Goal: Find specific page/section: Find specific page/section

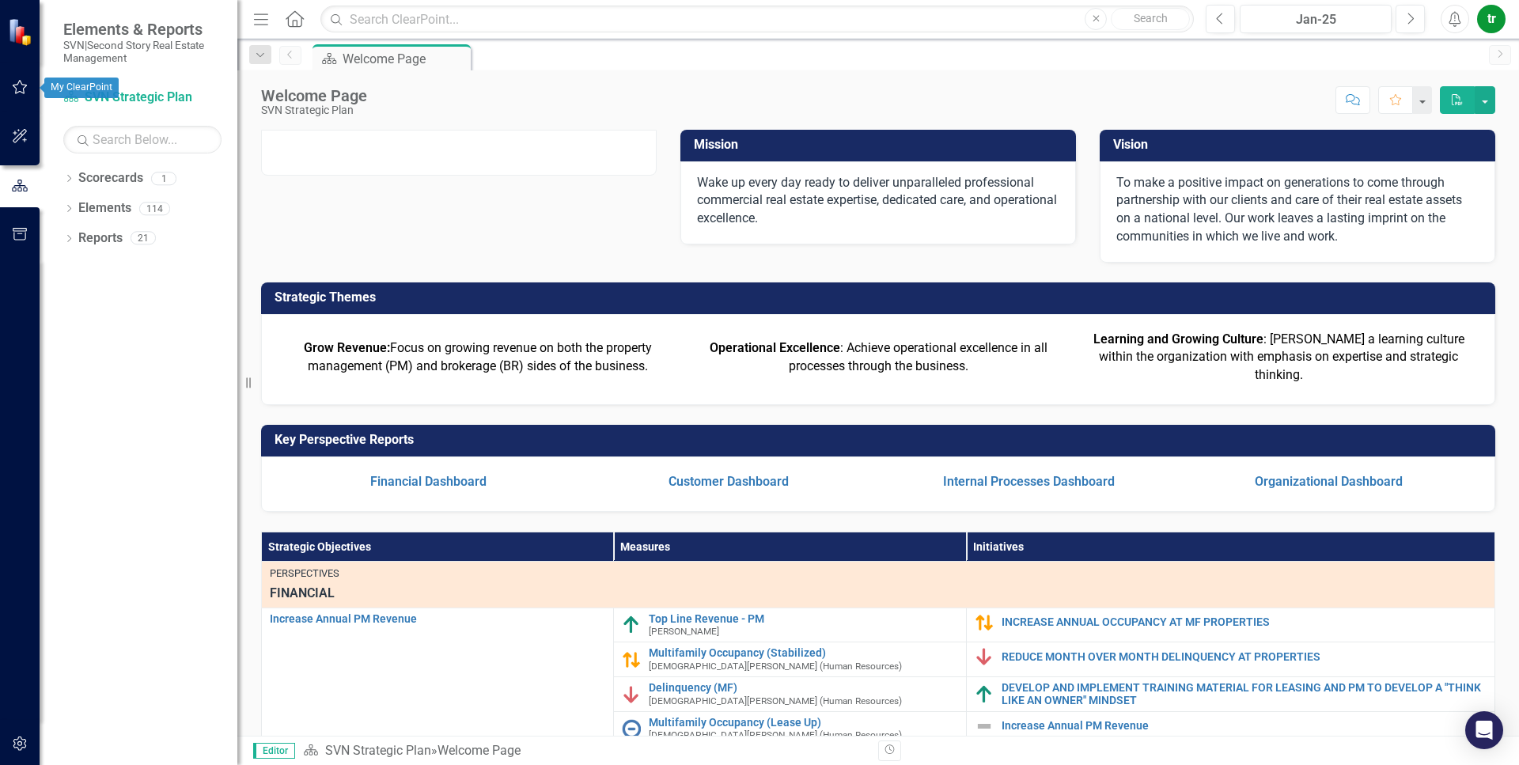
click at [21, 87] on icon "button" at bounding box center [20, 87] width 17 height 13
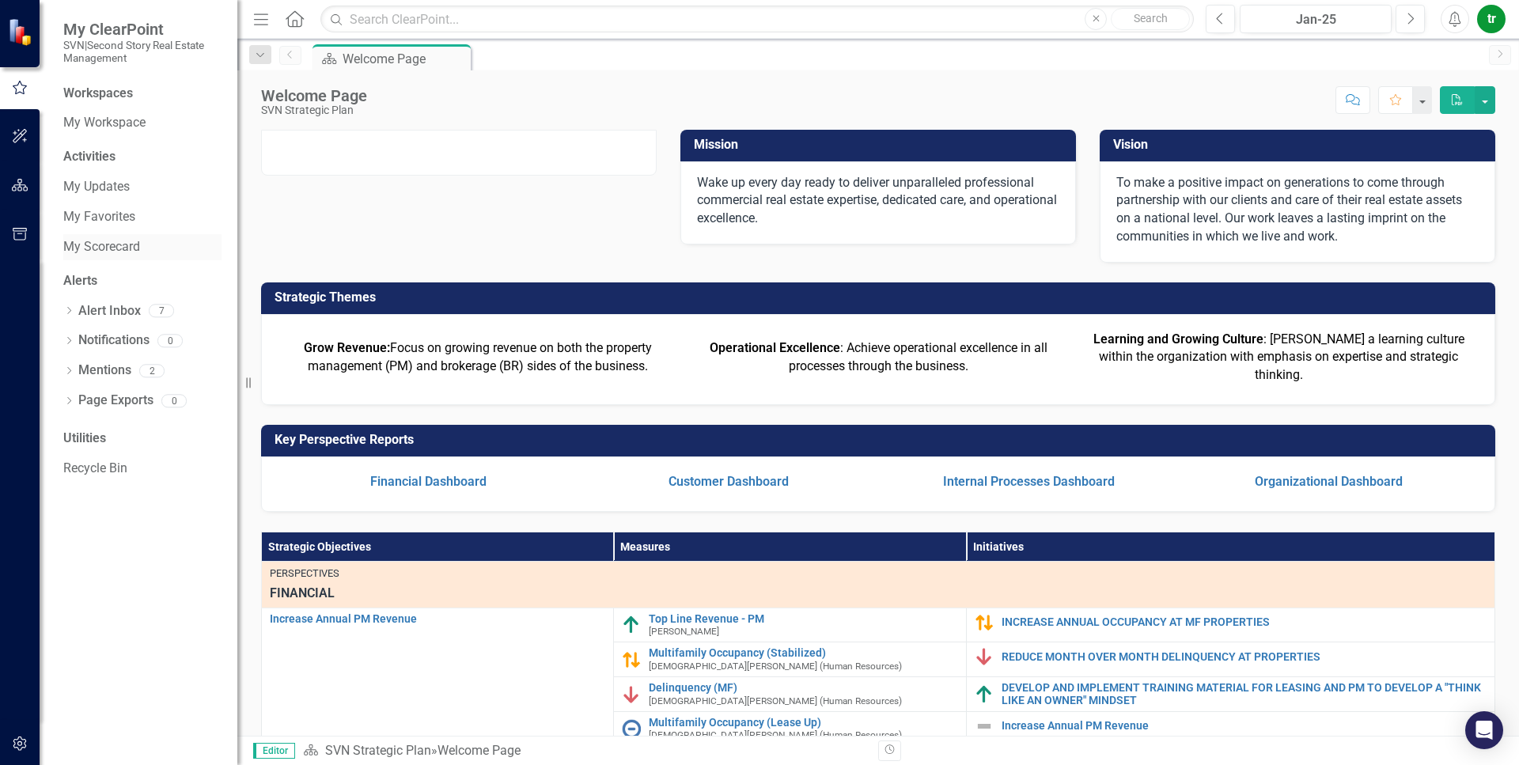
click at [108, 245] on link "My Scorecard" at bounding box center [142, 247] width 158 height 18
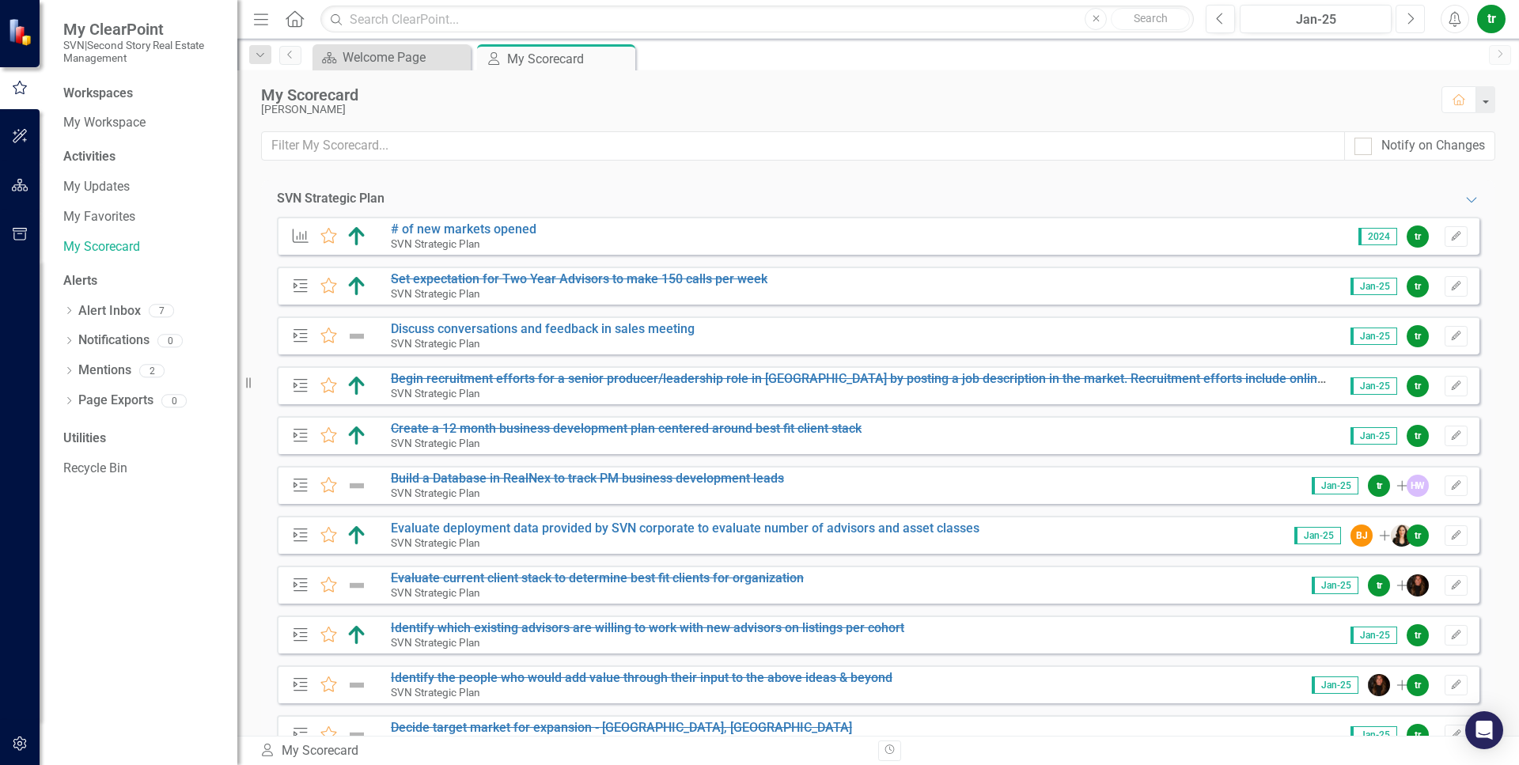
click at [1411, 19] on icon "Next" at bounding box center [1410, 19] width 9 height 14
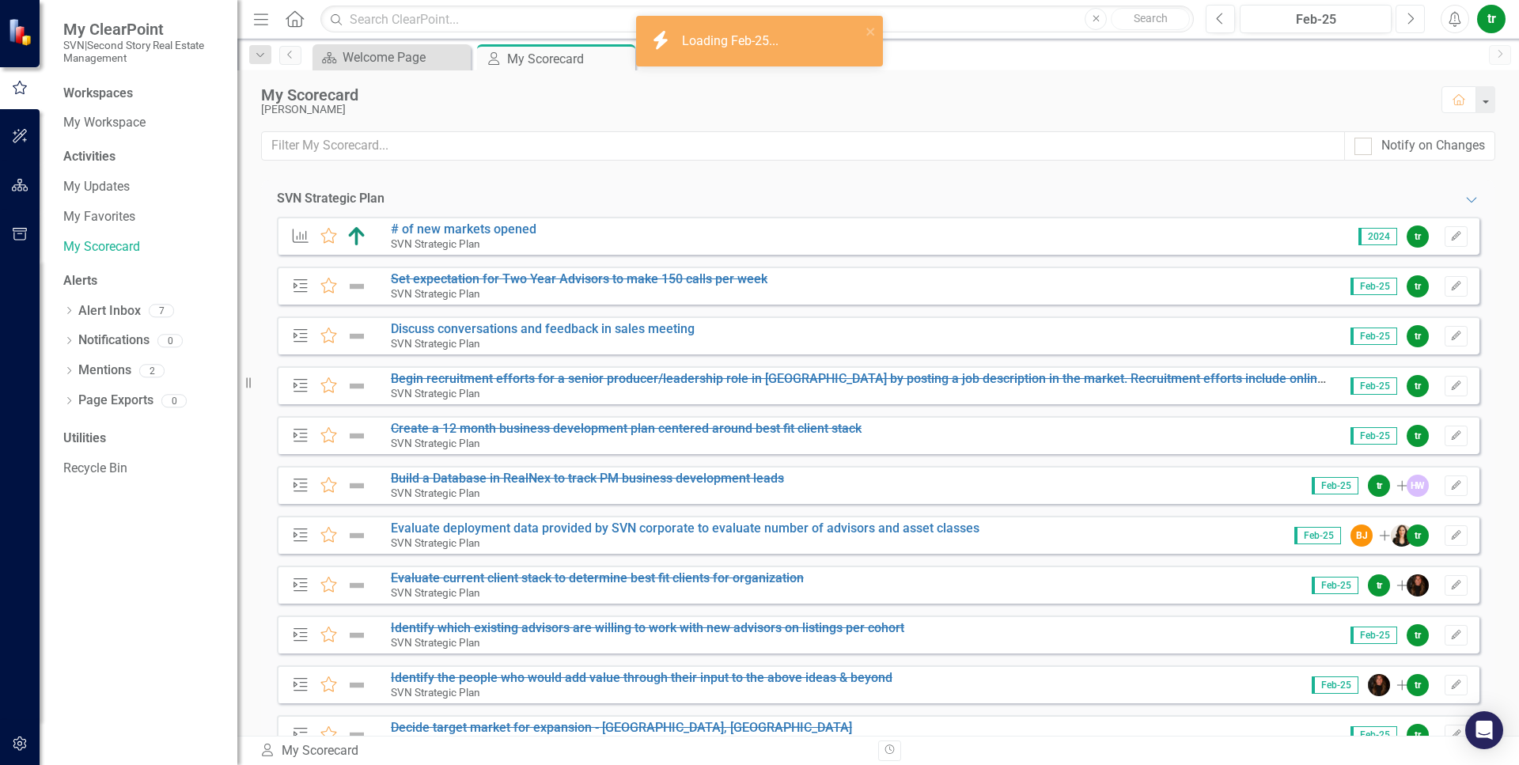
click at [1411, 19] on icon "Next" at bounding box center [1410, 19] width 9 height 14
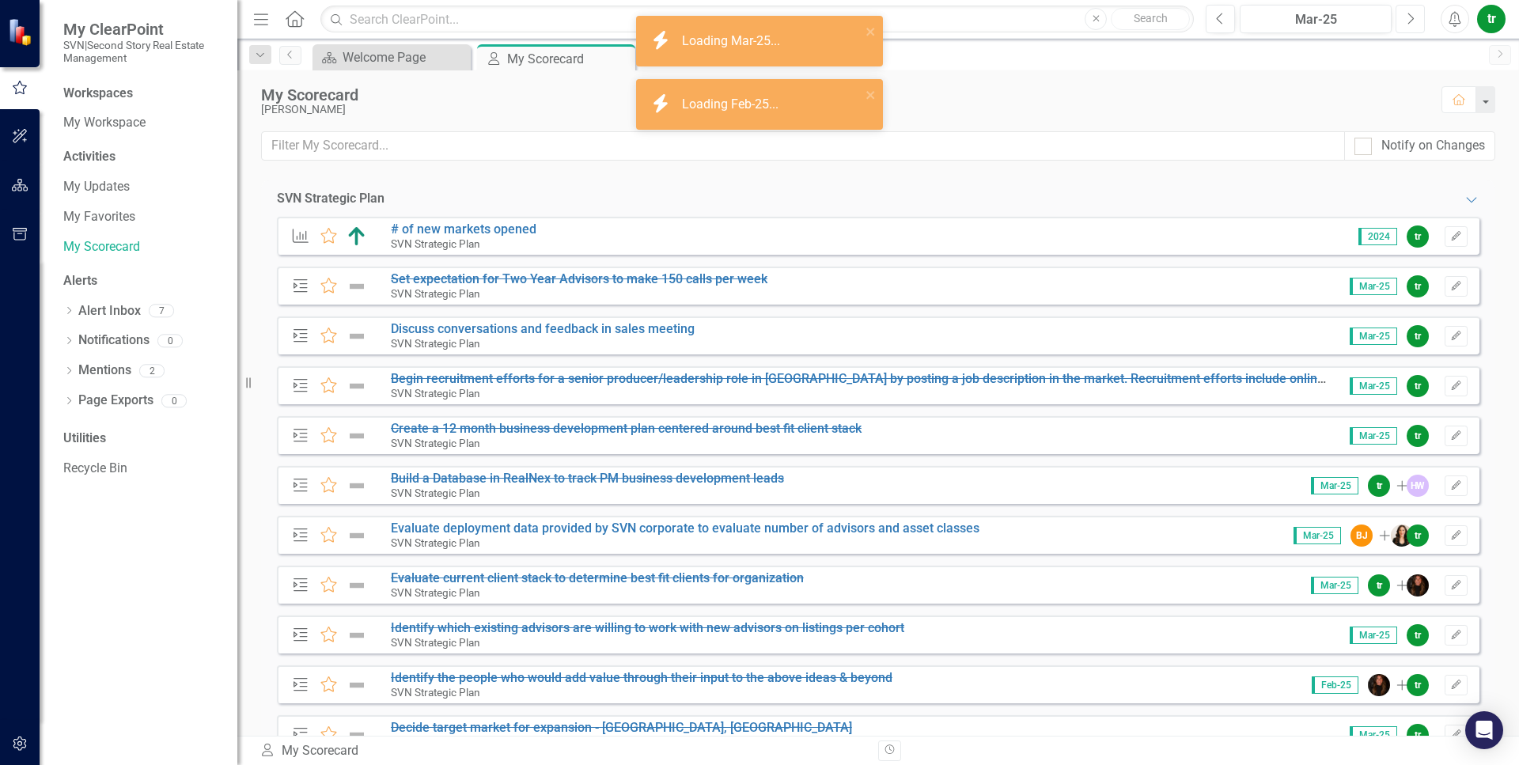
click at [1411, 19] on icon "Next" at bounding box center [1410, 19] width 9 height 14
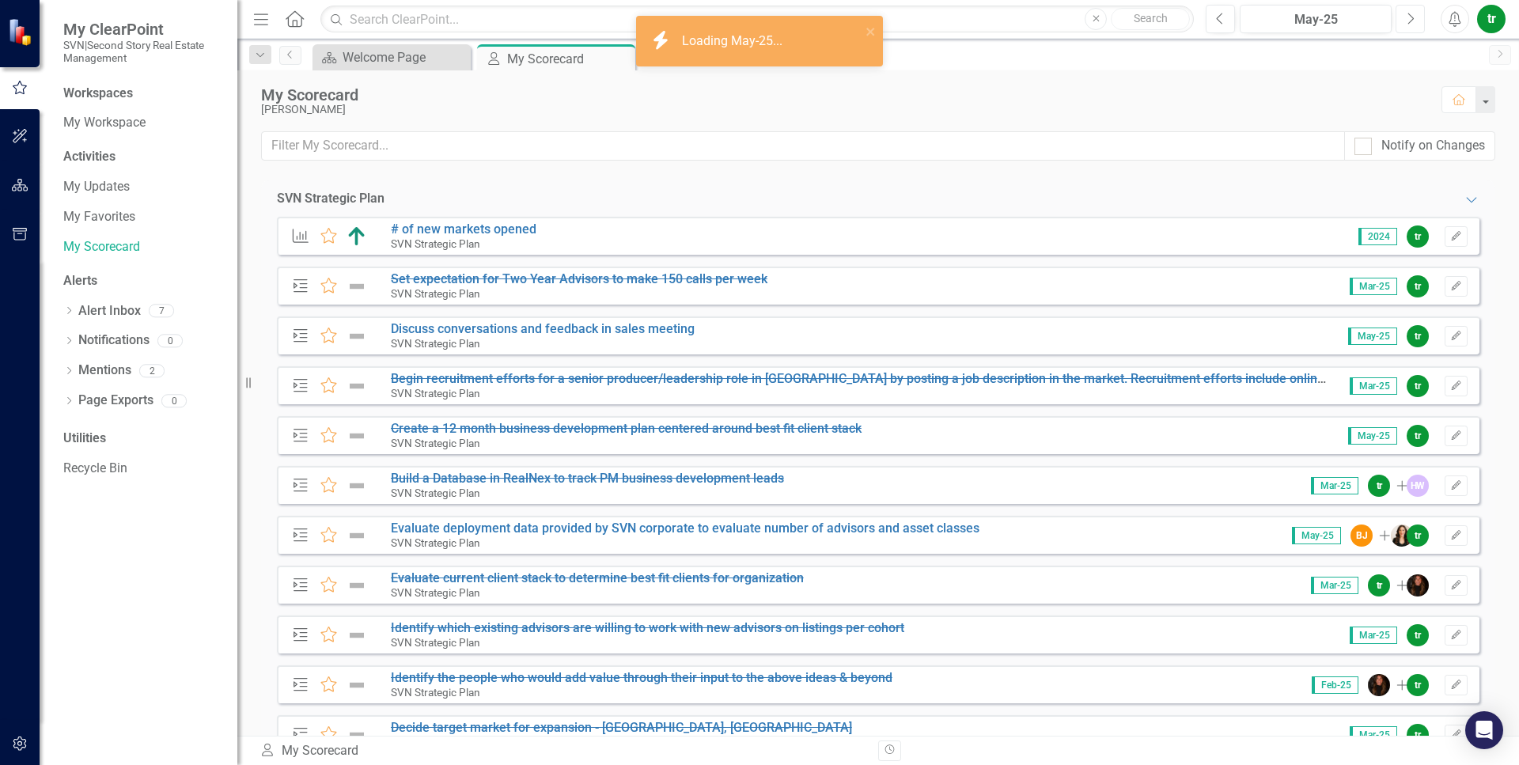
click at [1409, 19] on icon "Next" at bounding box center [1410, 19] width 9 height 14
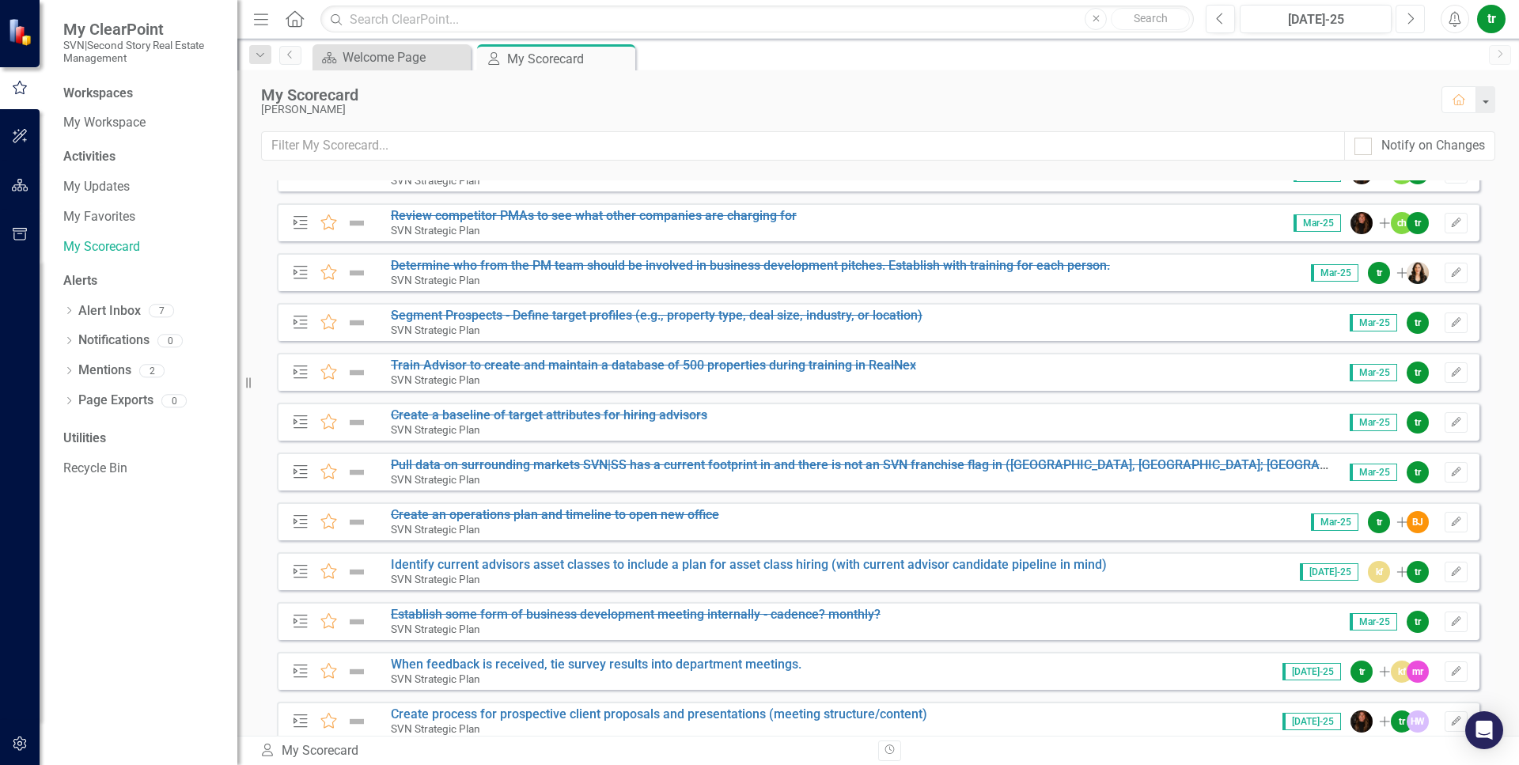
scroll to position [844, 0]
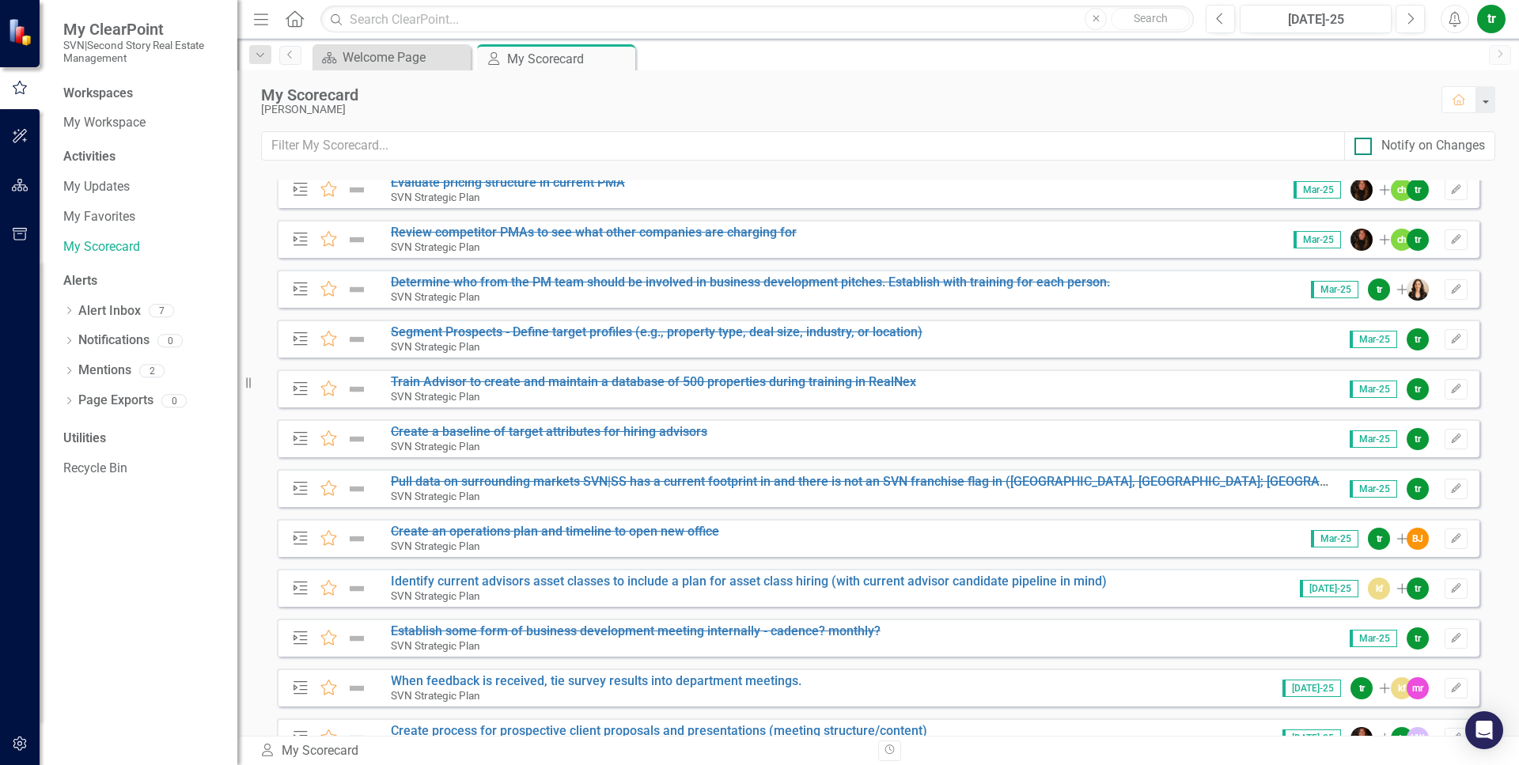
click at [1361, 151] on div at bounding box center [1362, 146] width 17 height 17
click at [1361, 148] on input "Notify on Changes" at bounding box center [1359, 143] width 10 height 10
click at [1361, 151] on div at bounding box center [1362, 146] width 17 height 17
click at [1361, 148] on input "Notify on Changes" at bounding box center [1359, 143] width 10 height 10
checkbox input "false"
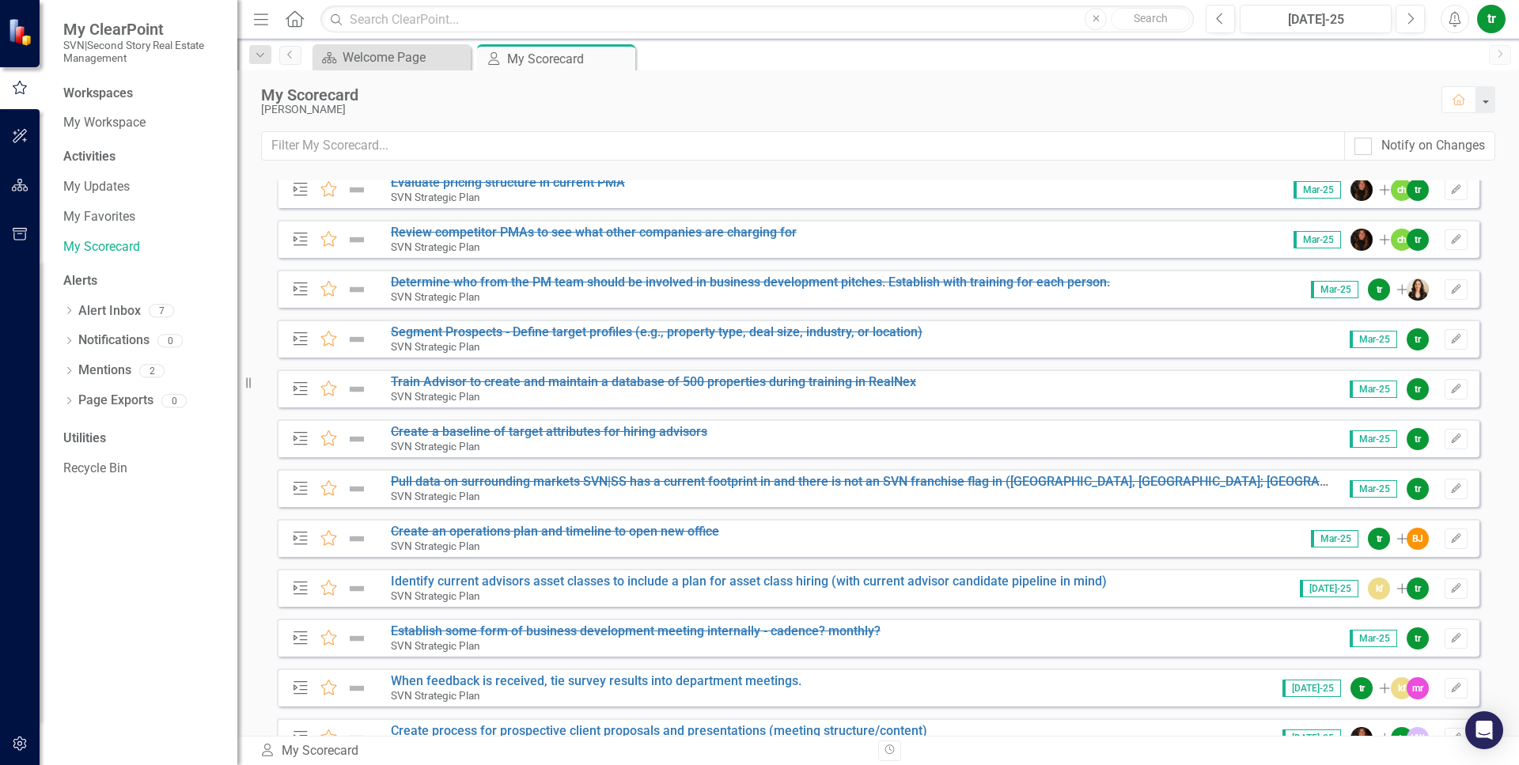
scroll to position [904, 0]
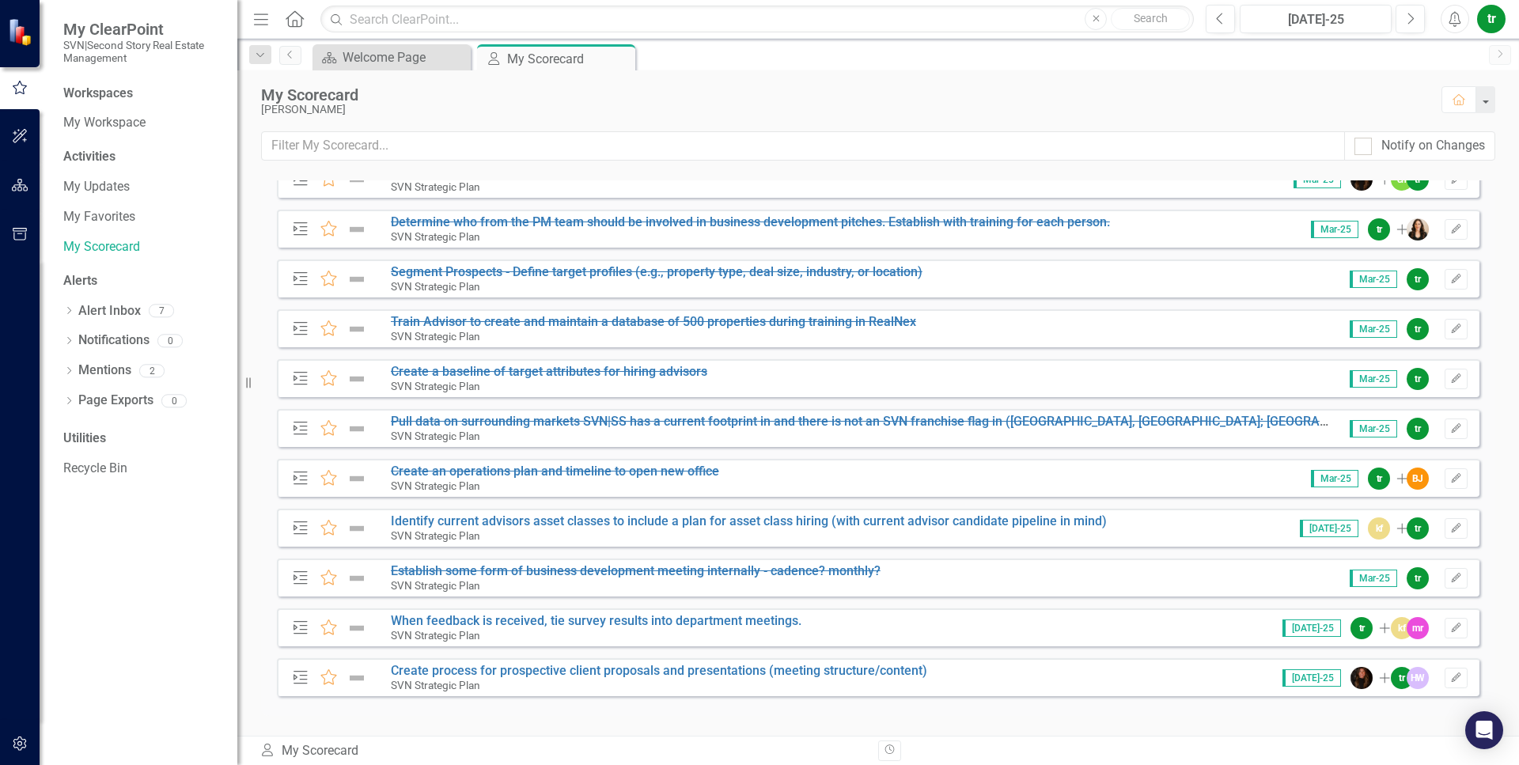
click at [294, 13] on icon "Home" at bounding box center [294, 18] width 21 height 17
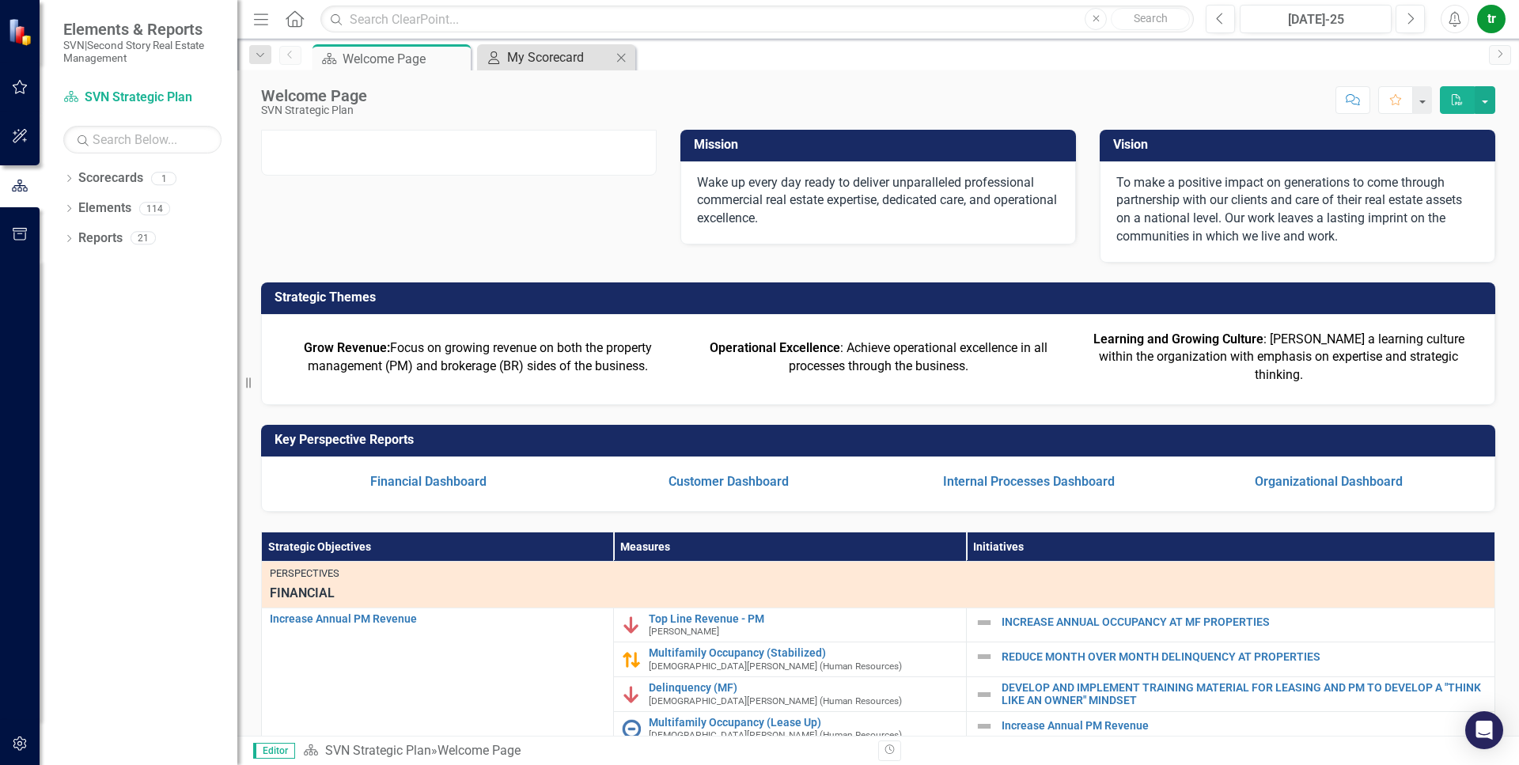
click at [532, 53] on div "My Scorecard" at bounding box center [559, 57] width 104 height 20
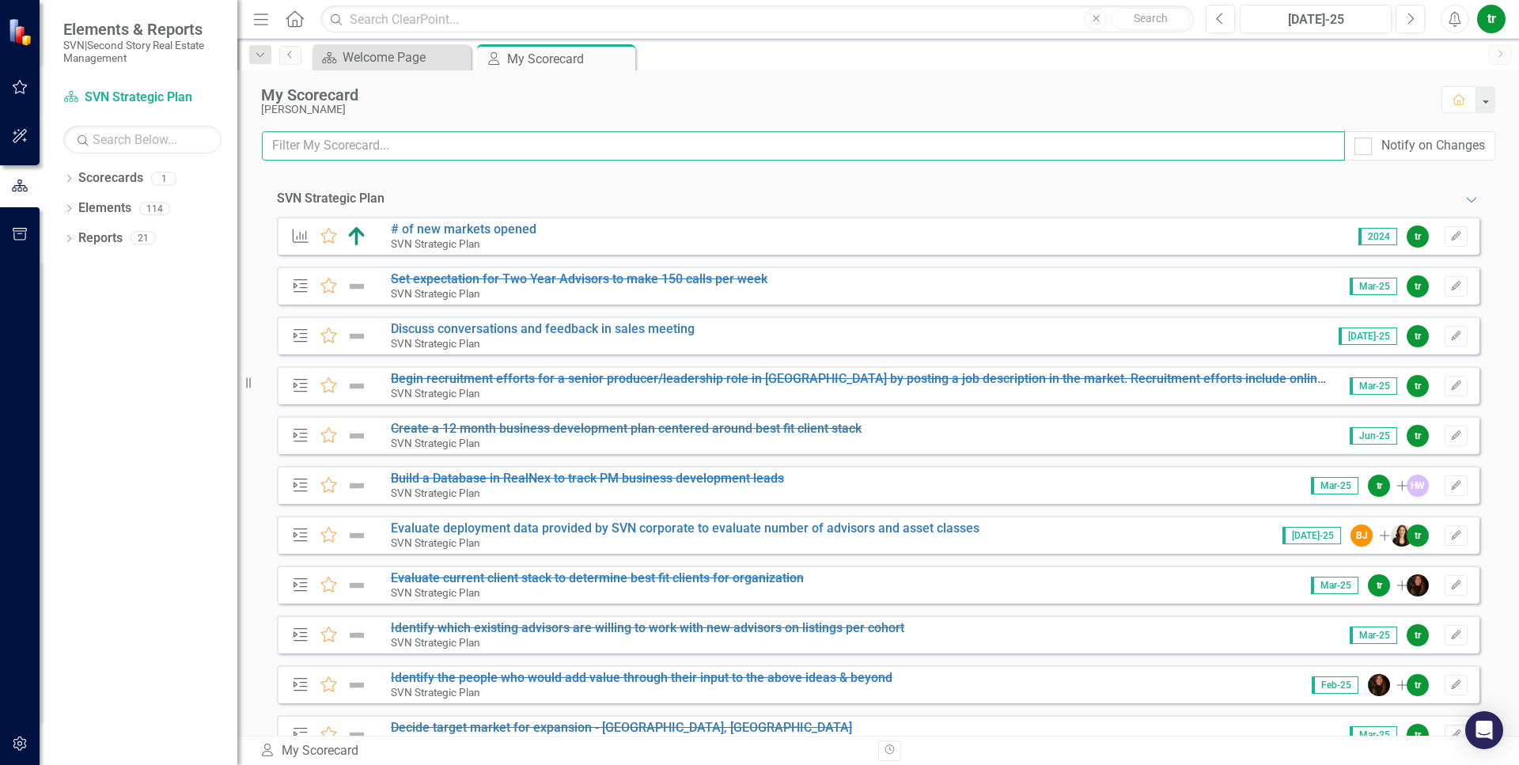
click at [759, 151] on input "text" at bounding box center [803, 145] width 1083 height 29
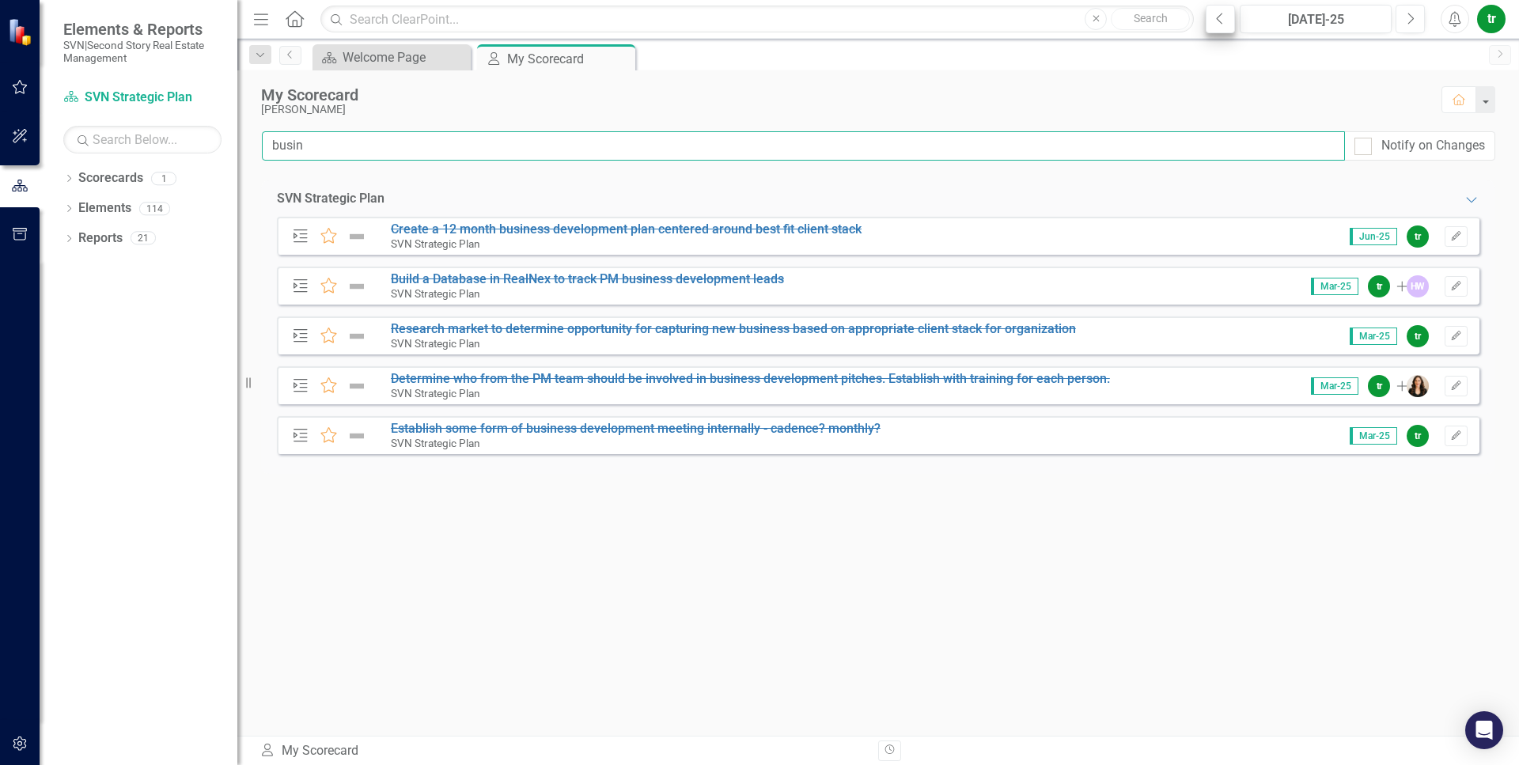
type input "busin"
